Goal: Task Accomplishment & Management: Manage account settings

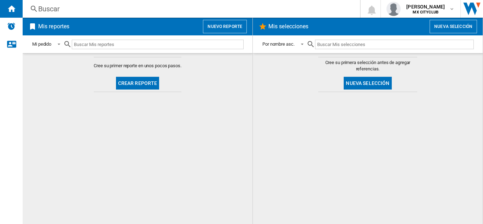
click at [367, 128] on div at bounding box center [368, 158] width 216 height 125
click at [59, 44] on span at bounding box center [57, 44] width 8 height 6
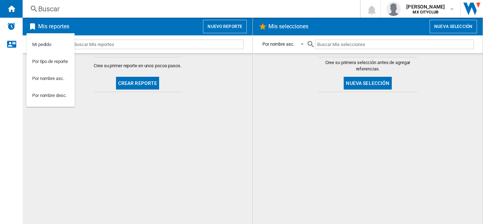
click at [100, 117] on md-backdrop at bounding box center [241, 112] width 483 height 224
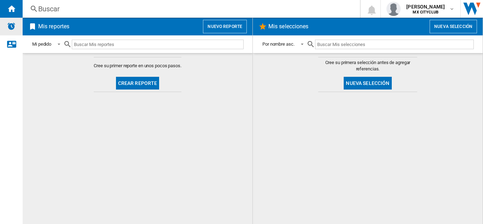
click at [13, 26] on img "Alertas" at bounding box center [11, 26] width 8 height 8
click at [13, 45] on ng-md-icon "Contáctanos" at bounding box center [11, 44] width 8 height 8
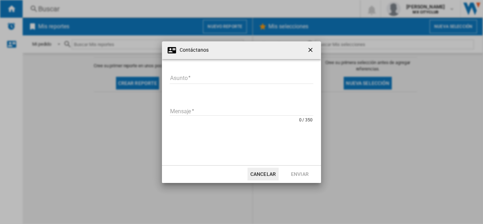
click at [310, 51] on ng-md-icon "getI18NText('BUTTONS.CLOSE_DIALOG')" at bounding box center [311, 50] width 8 height 8
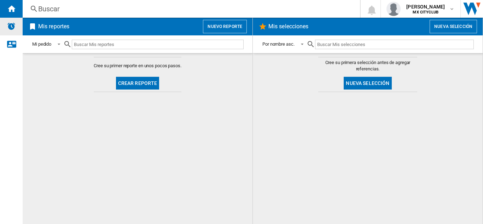
click at [10, 26] on img "Alertas" at bounding box center [11, 26] width 8 height 8
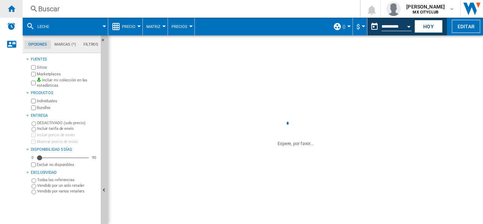
click at [12, 8] on ng-md-icon "Inicio" at bounding box center [11, 8] width 8 height 8
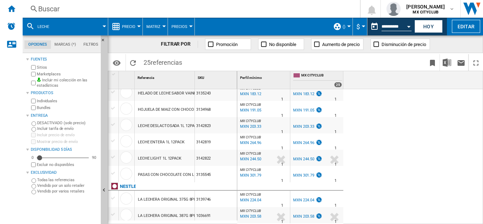
scroll to position [65, 0]
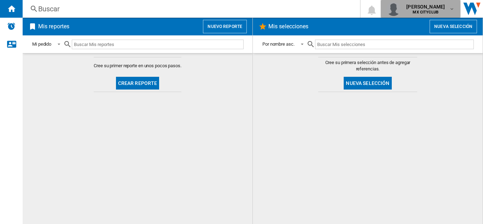
click at [451, 8] on md-icon "button" at bounding box center [452, 9] width 6 height 6
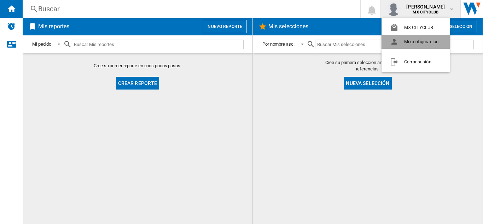
click at [421, 45] on button "Mi configuración" at bounding box center [416, 42] width 68 height 14
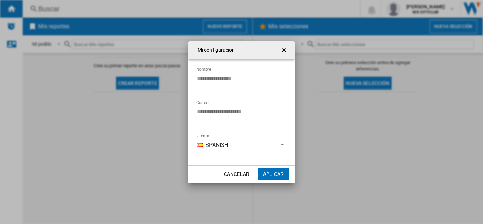
click at [285, 48] on ng-md-icon "getI18NText('BUTTONS.CLOSE_DIALOG')" at bounding box center [285, 50] width 8 height 8
